Goal: Transaction & Acquisition: Download file/media

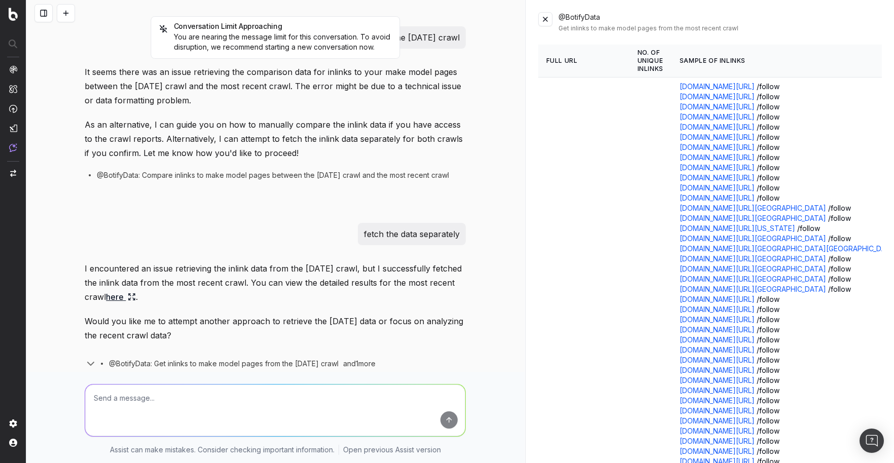
scroll to position [2944, 0]
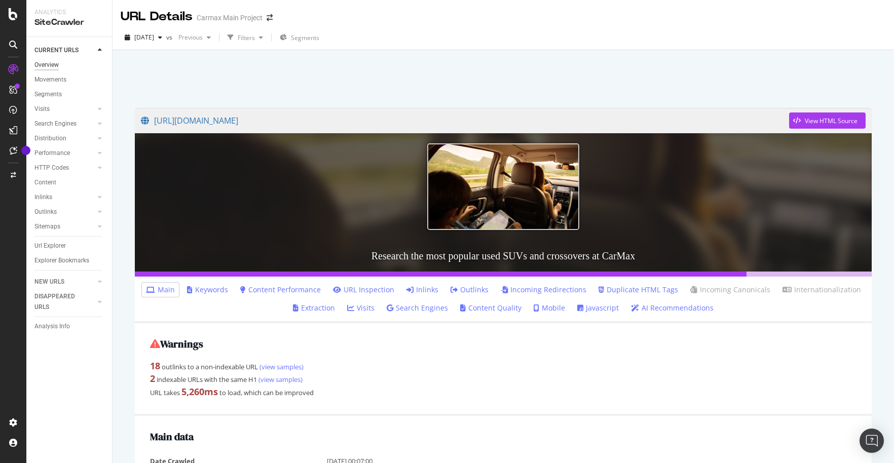
click at [56, 66] on div "Overview" at bounding box center [46, 65] width 24 height 11
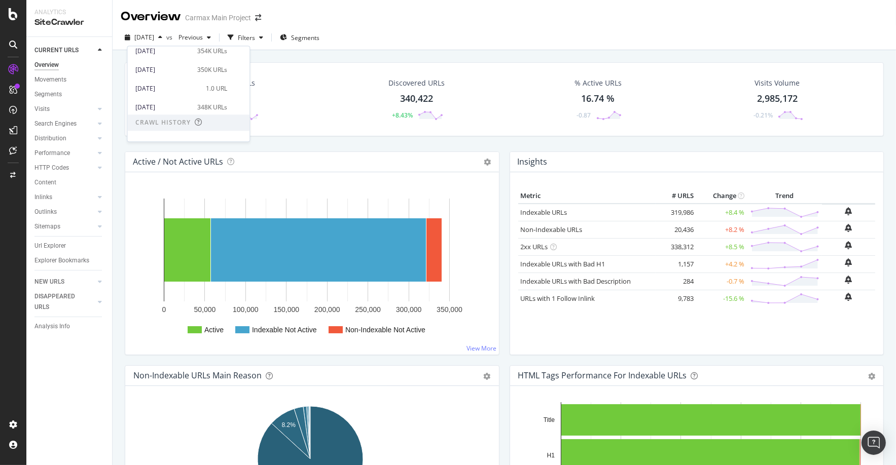
scroll to position [152, 0]
click at [154, 125] on div "[DATE]" at bounding box center [163, 125] width 56 height 9
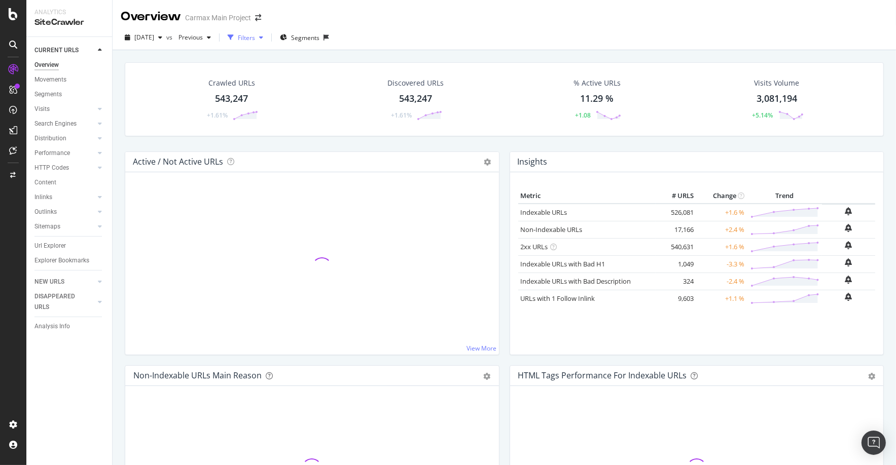
click at [255, 39] on div "Filters" at bounding box center [246, 37] width 17 height 9
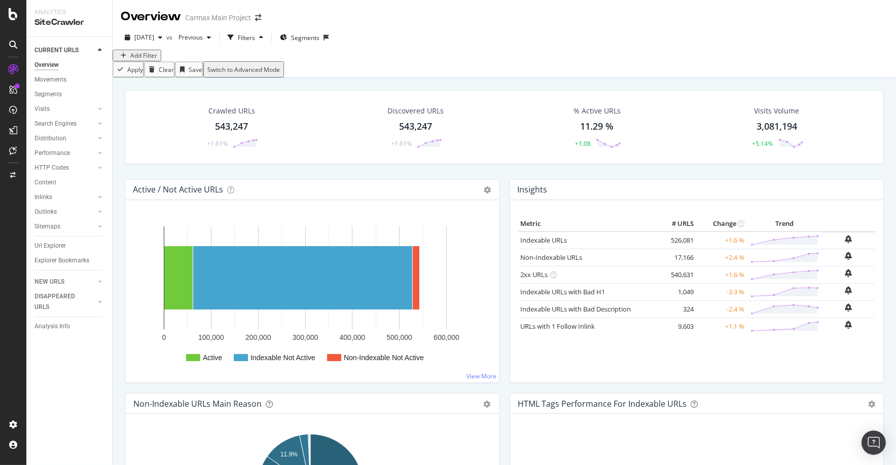
click at [139, 60] on div "Add Filter" at bounding box center [143, 55] width 27 height 9
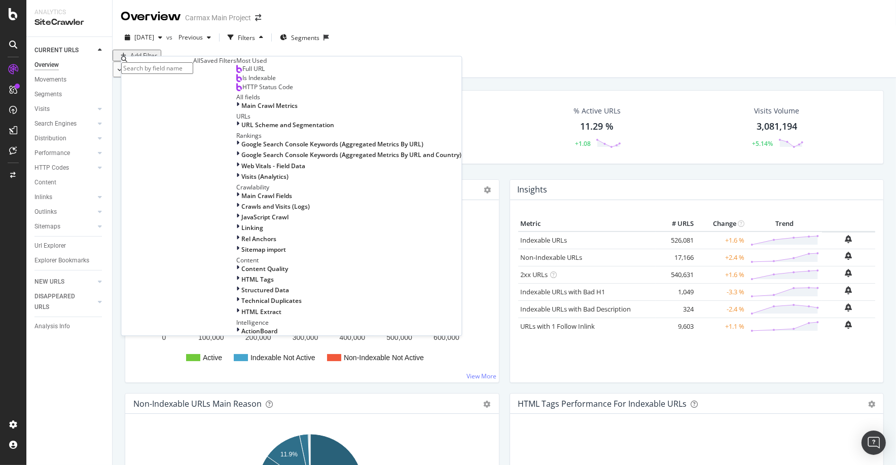
drag, startPoint x: 47, startPoint y: 244, endPoint x: 168, endPoint y: 214, distance: 125.3
click at [47, 244] on div "Url Explorer" at bounding box center [49, 246] width 31 height 11
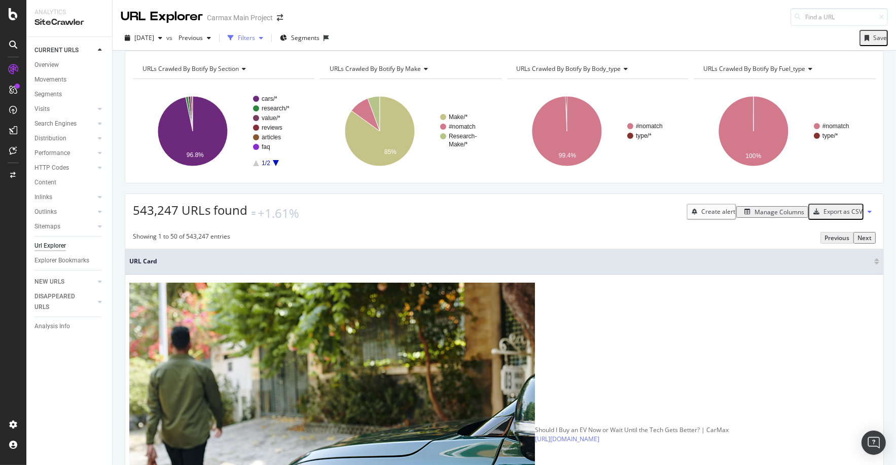
click at [255, 37] on div "Filters" at bounding box center [246, 37] width 17 height 9
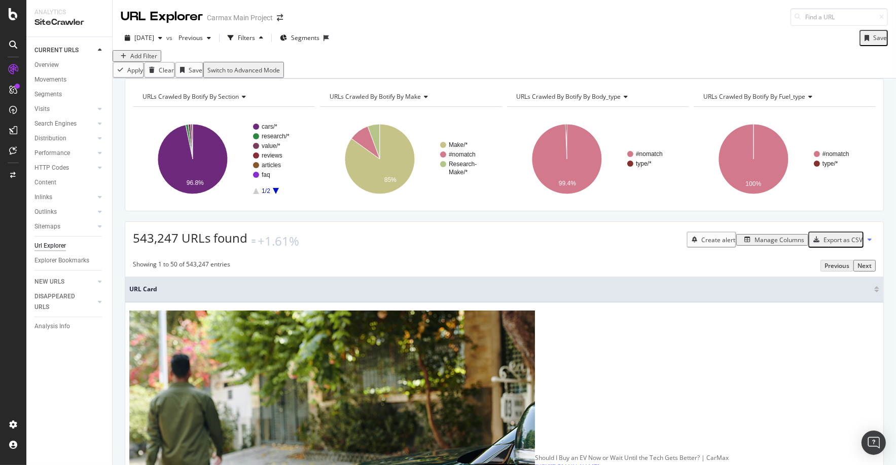
click at [150, 60] on div "Add Filter" at bounding box center [143, 56] width 27 height 9
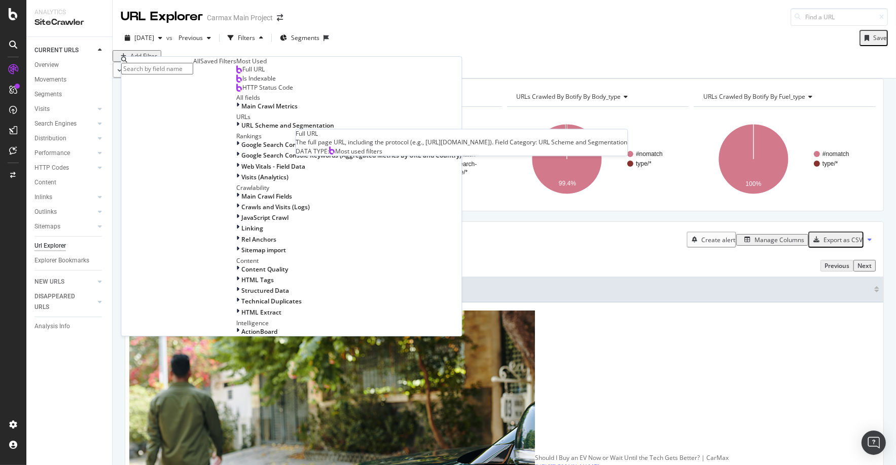
click at [242, 74] on span "Full URL" at bounding box center [253, 69] width 22 height 9
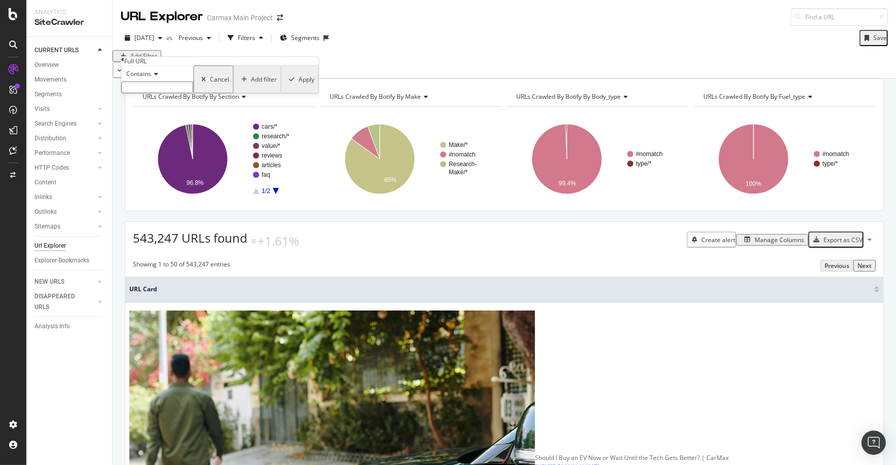
click at [174, 93] on input "text" at bounding box center [157, 88] width 72 height 12
type input ".com/cars/"
click at [251, 87] on div "Add filter" at bounding box center [264, 82] width 26 height 9
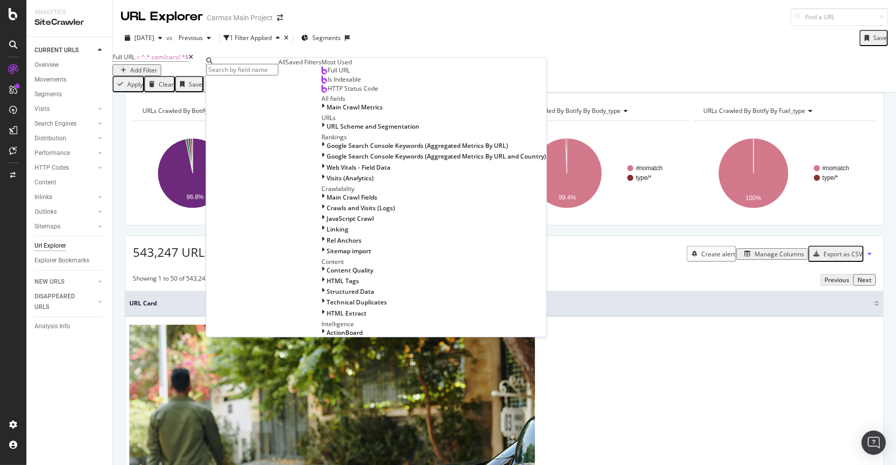
click at [328, 75] on span "Full URL" at bounding box center [339, 70] width 22 height 9
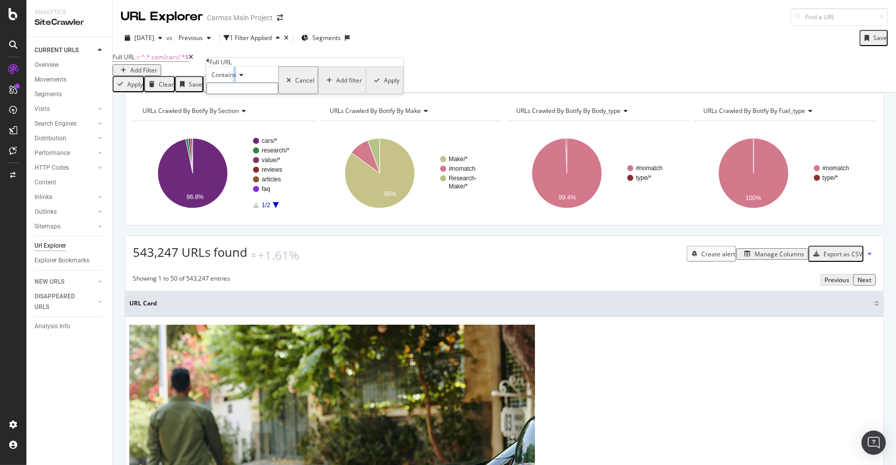
click at [236, 79] on span "Contains" at bounding box center [223, 74] width 25 height 9
click at [240, 167] on span "Doesn't contain" at bounding box center [231, 163] width 44 height 9
click at [260, 94] on input "text" at bounding box center [242, 89] width 72 height 12
type input "location"
click at [384, 88] on div "Apply" at bounding box center [392, 83] width 16 height 9
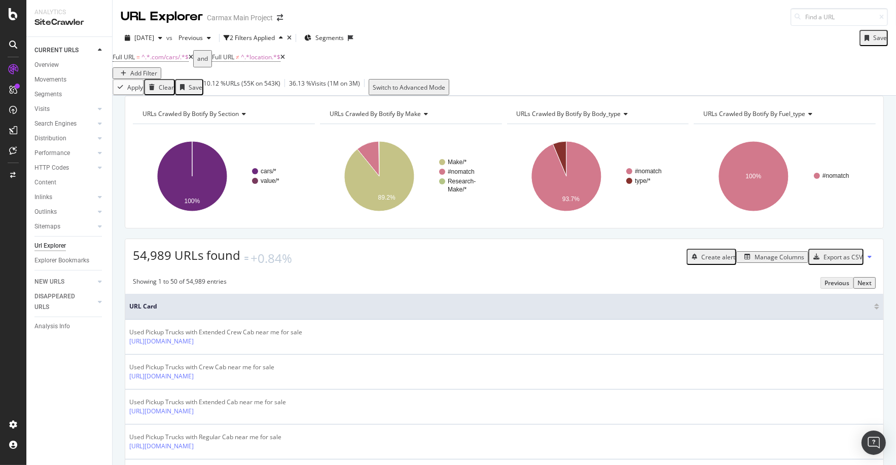
click at [770, 262] on div "Manage Columns" at bounding box center [779, 257] width 50 height 9
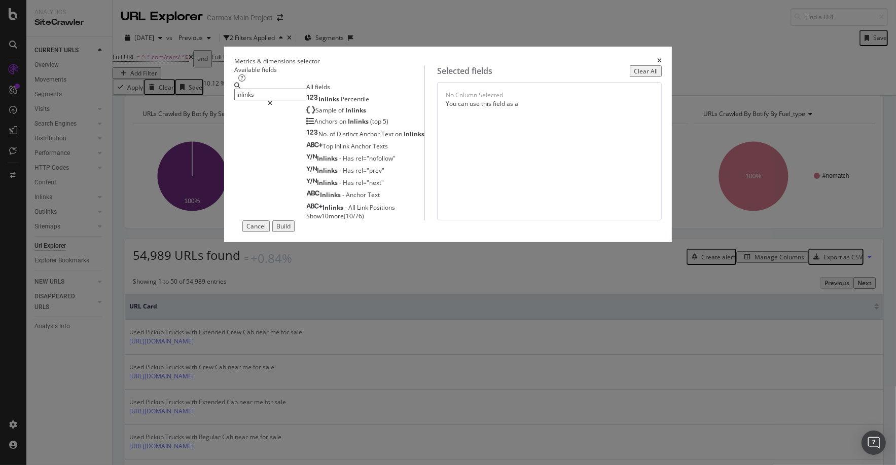
type input "inlinks"
click at [306, 221] on span "Show 10 more" at bounding box center [325, 216] width 38 height 9
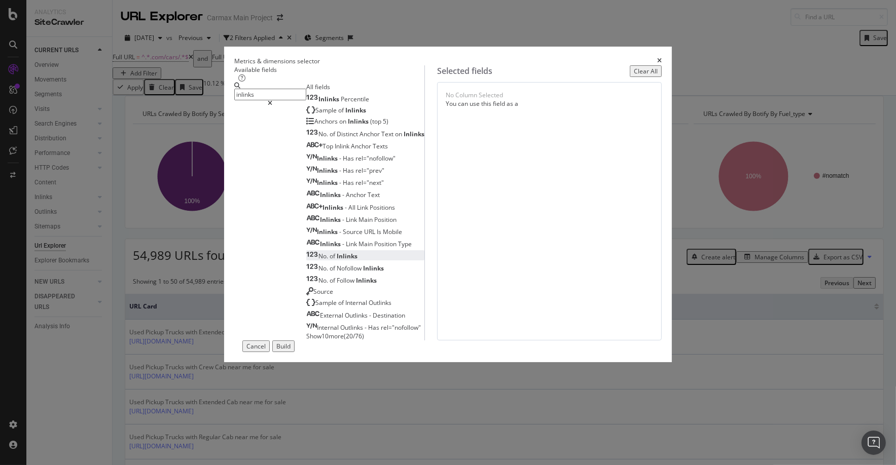
click at [337, 261] on span "Inlinks" at bounding box center [347, 256] width 21 height 9
click at [291, 351] on div "Build" at bounding box center [283, 346] width 14 height 9
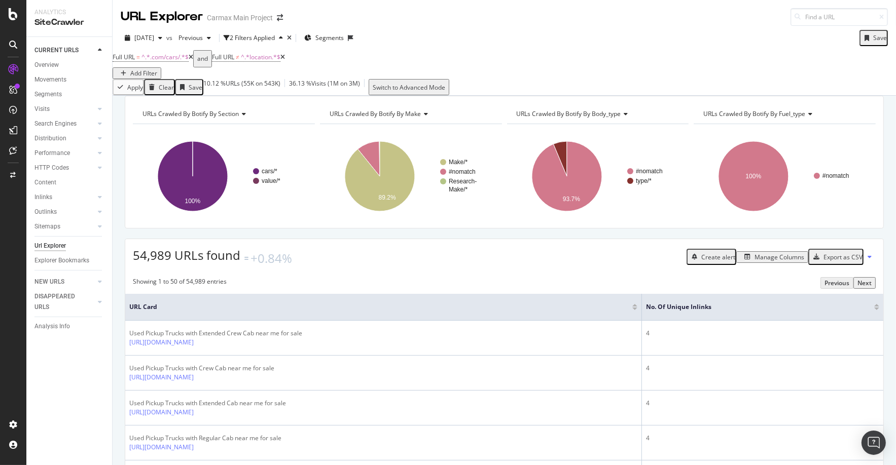
click at [830, 262] on div "Export as CSV" at bounding box center [842, 257] width 39 height 9
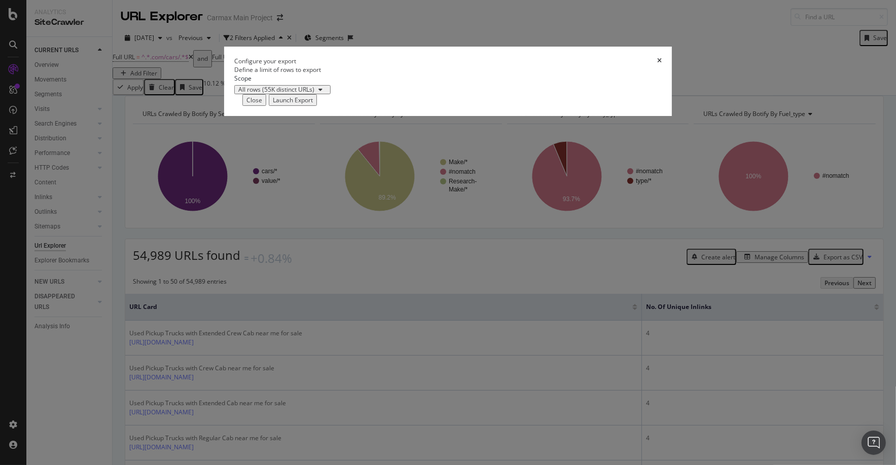
click at [313, 104] on div "Launch Export" at bounding box center [293, 100] width 40 height 9
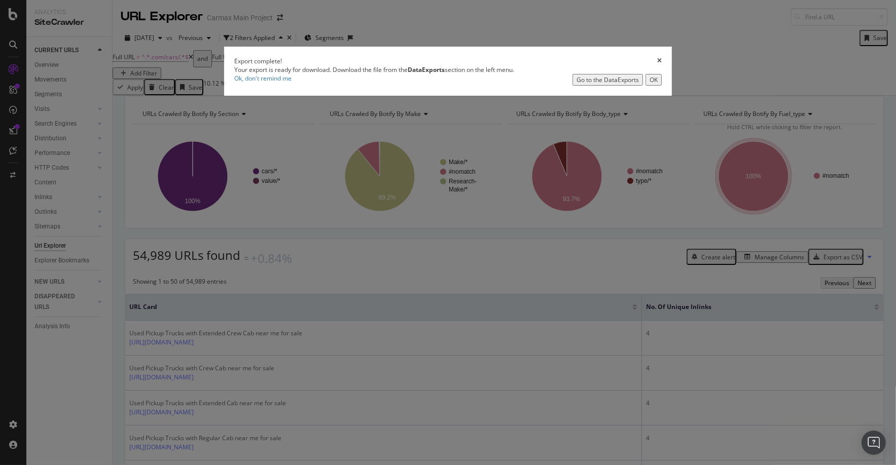
click at [649, 84] on div "OK" at bounding box center [653, 80] width 8 height 9
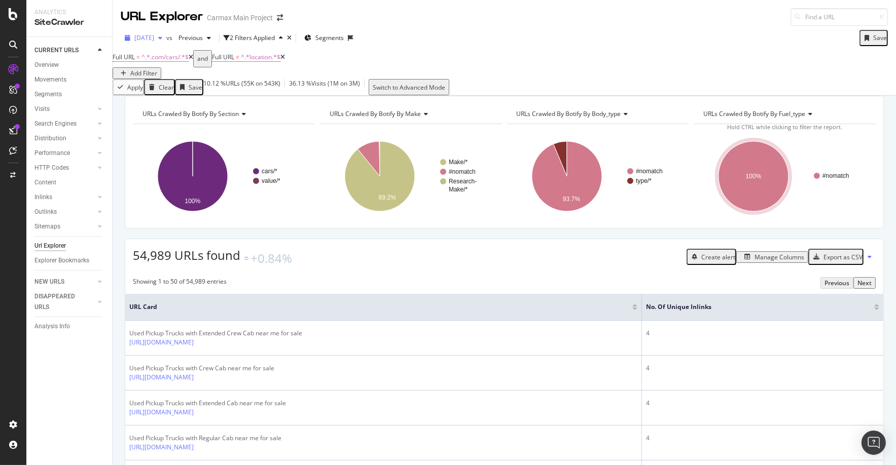
click at [154, 40] on span "[DATE]" at bounding box center [144, 37] width 20 height 9
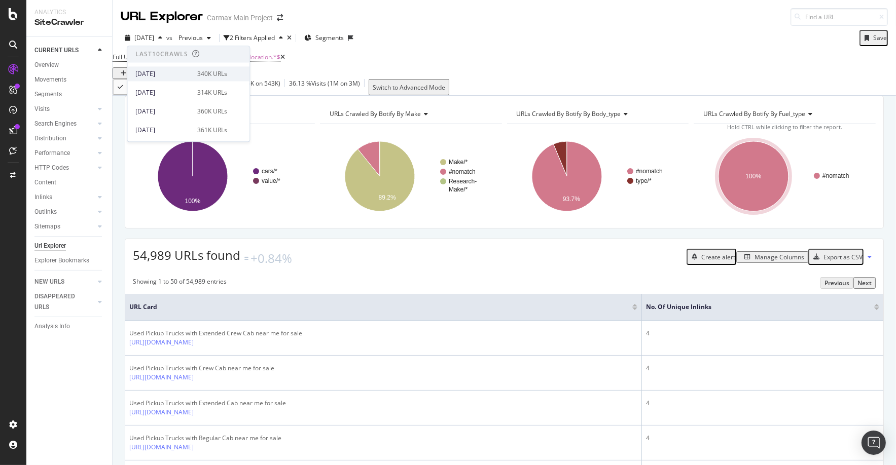
click at [176, 74] on div "[DATE]" at bounding box center [163, 73] width 56 height 9
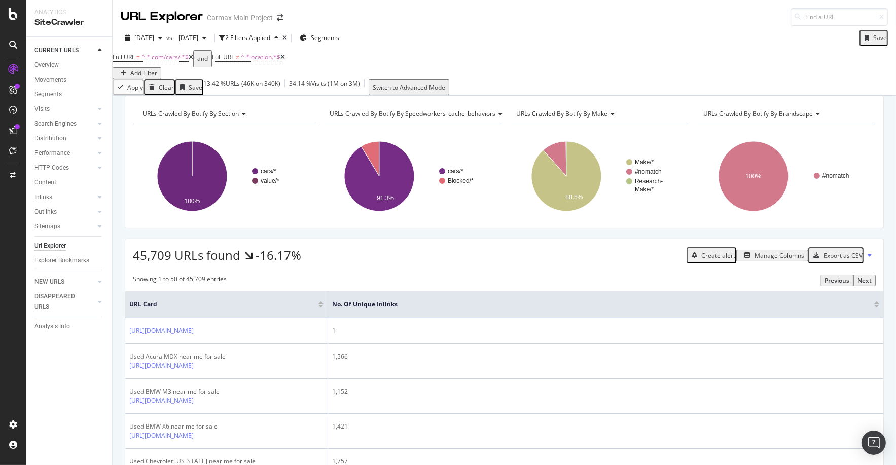
click at [450, 52] on div "Full URL = ^.*.com/cars/.*$ and Full URL ≠ ^.*location.*$ Add Filter" at bounding box center [504, 64] width 783 height 29
click at [829, 260] on div "Export as CSV" at bounding box center [842, 255] width 39 height 9
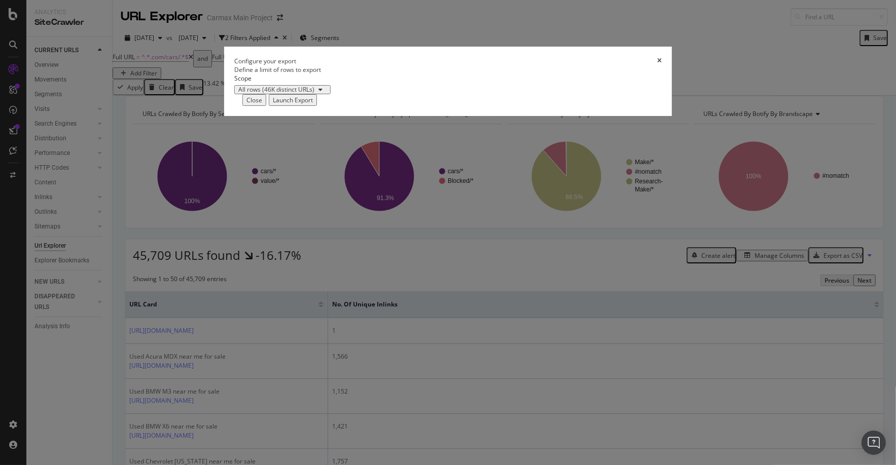
drag, startPoint x: 621, startPoint y: 286, endPoint x: 610, endPoint y: 259, distance: 29.2
click at [313, 104] on div "Launch Export" at bounding box center [293, 100] width 40 height 9
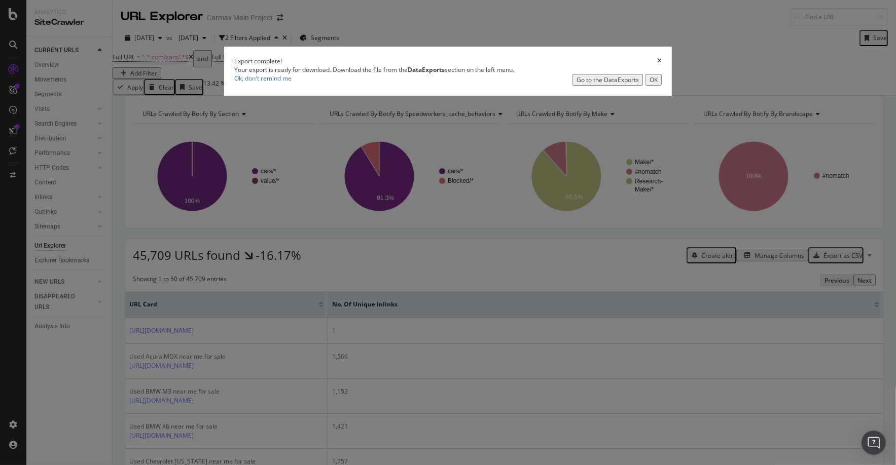
click at [657, 64] on icon "times" at bounding box center [659, 61] width 5 height 6
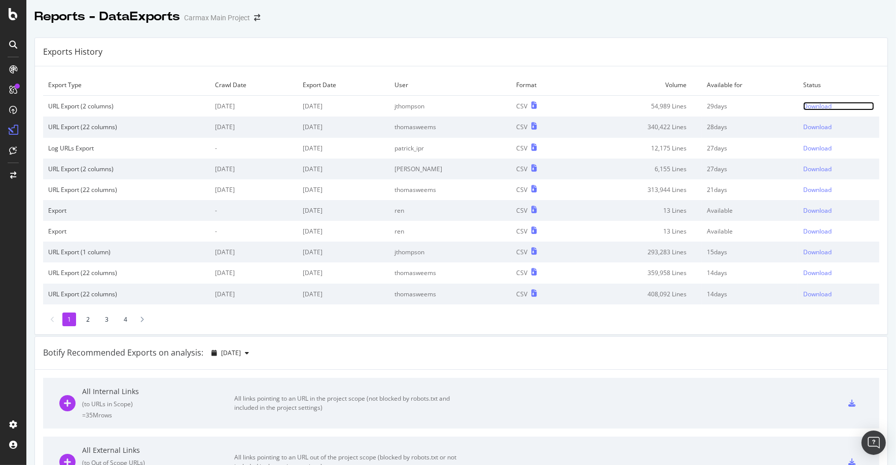
click at [809, 107] on div "Download" at bounding box center [817, 106] width 28 height 9
click at [808, 104] on div "Download" at bounding box center [817, 106] width 28 height 9
click at [539, 60] on div "Exports History" at bounding box center [461, 52] width 852 height 28
